Goal: Navigation & Orientation: Understand site structure

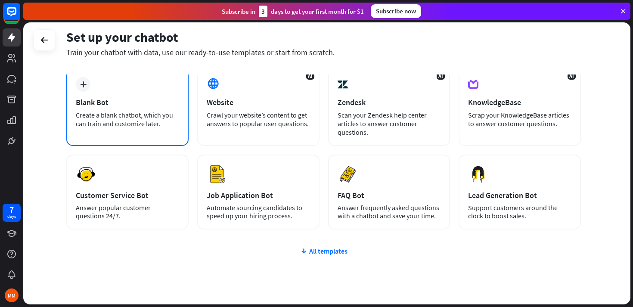
scroll to position [34, 0]
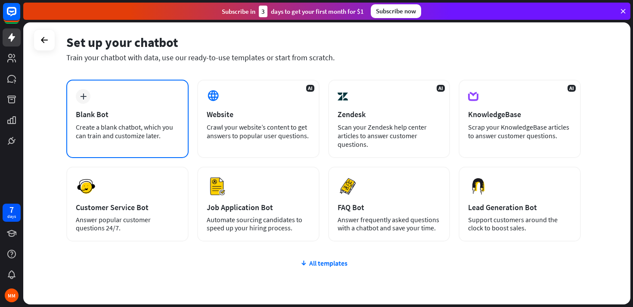
click at [114, 105] on div "plus Blank Bot Create a blank chatbot, which you can train and customize later." at bounding box center [127, 119] width 122 height 78
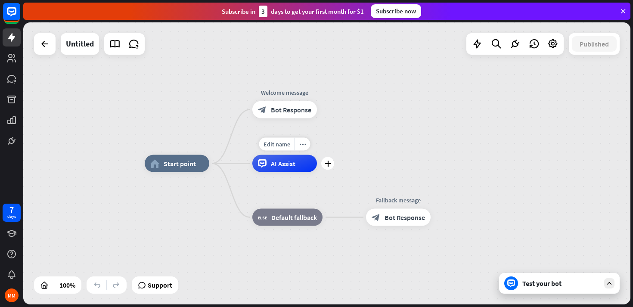
click at [288, 163] on span "AI Assist" at bounding box center [283, 163] width 25 height 9
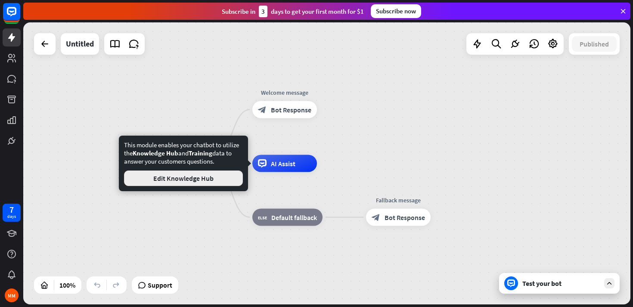
click at [230, 176] on button "Edit Knowledge Hub" at bounding box center [183, 179] width 119 height 16
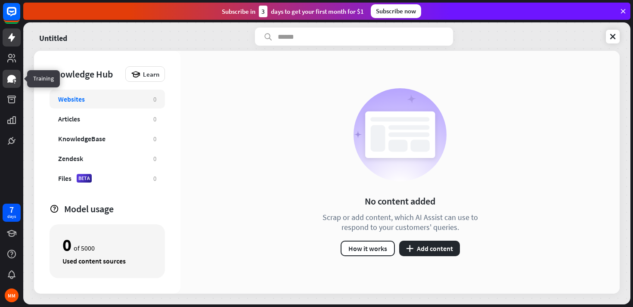
click at [3, 77] on link at bounding box center [12, 79] width 18 height 18
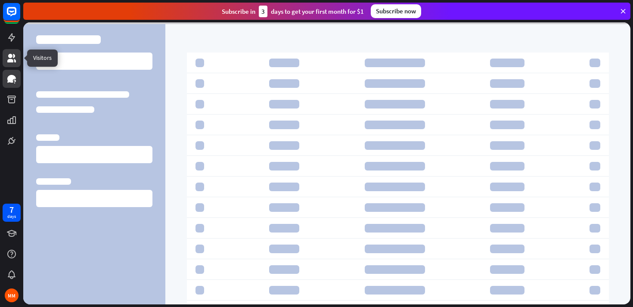
click at [15, 56] on icon at bounding box center [11, 58] width 9 height 9
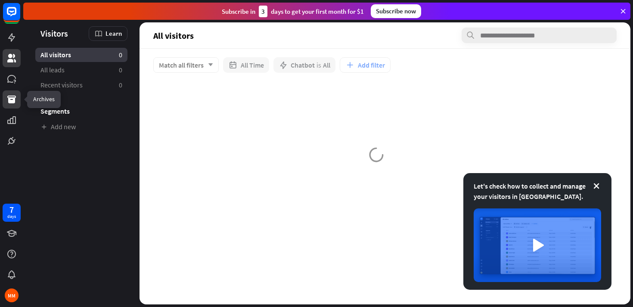
click at [13, 102] on icon at bounding box center [11, 100] width 9 height 8
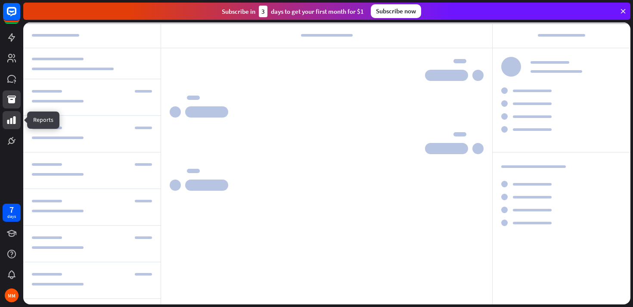
click at [12, 124] on icon at bounding box center [11, 120] width 9 height 8
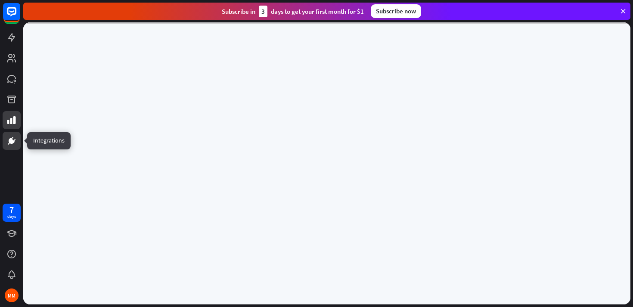
click at [12, 142] on icon at bounding box center [11, 140] width 5 height 5
